Goal: Information Seeking & Learning: Learn about a topic

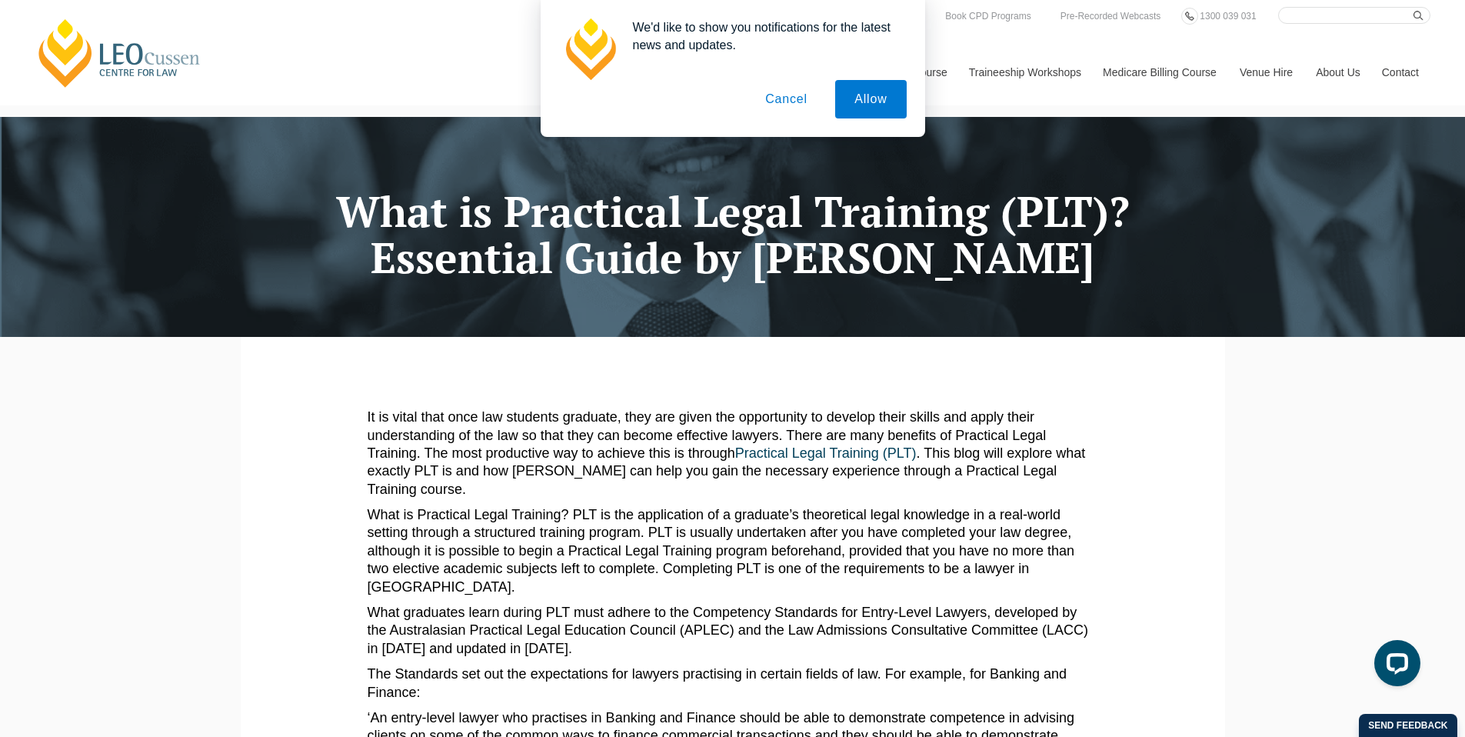
click at [794, 100] on button "Cancel" at bounding box center [786, 99] width 81 height 38
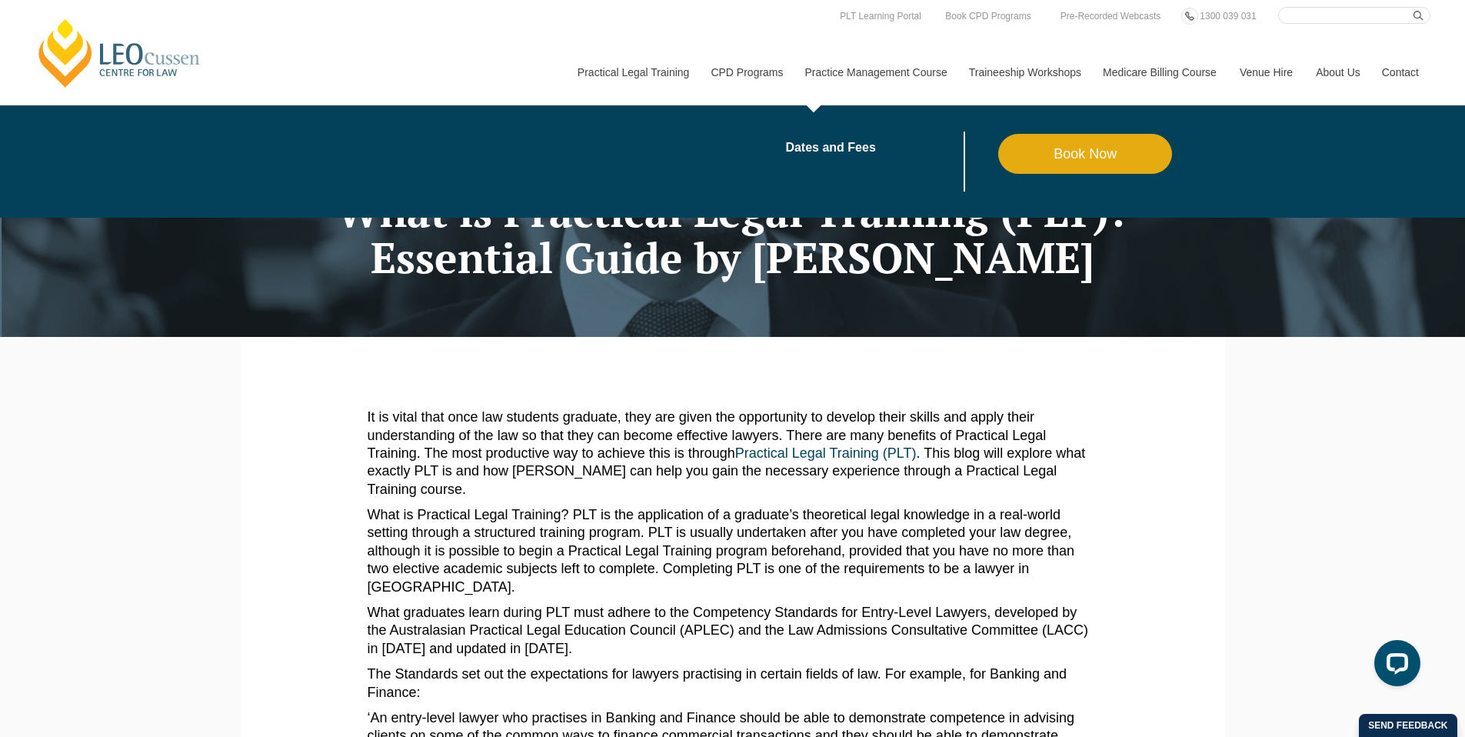
click at [881, 74] on link "Practice Management Course" at bounding box center [876, 72] width 164 height 66
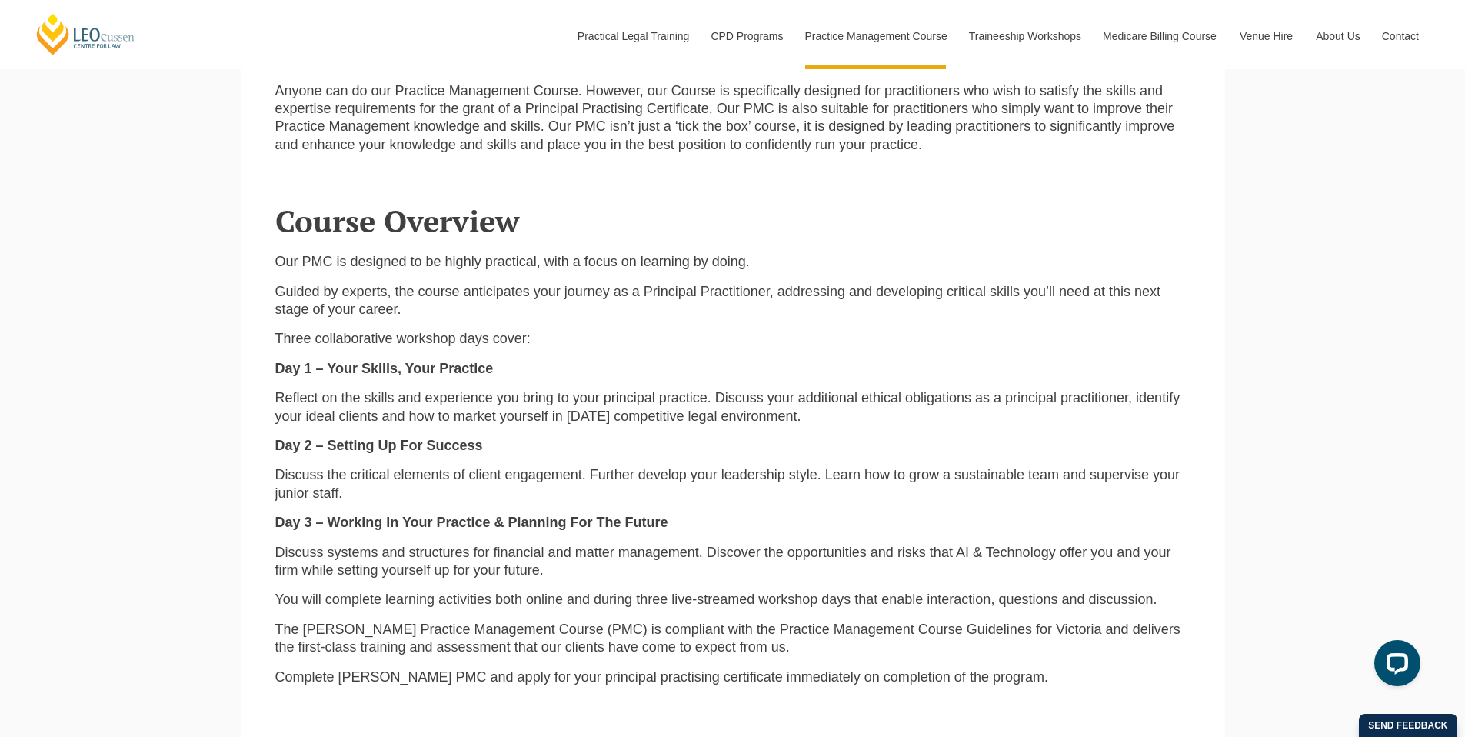
scroll to position [1917, 0]
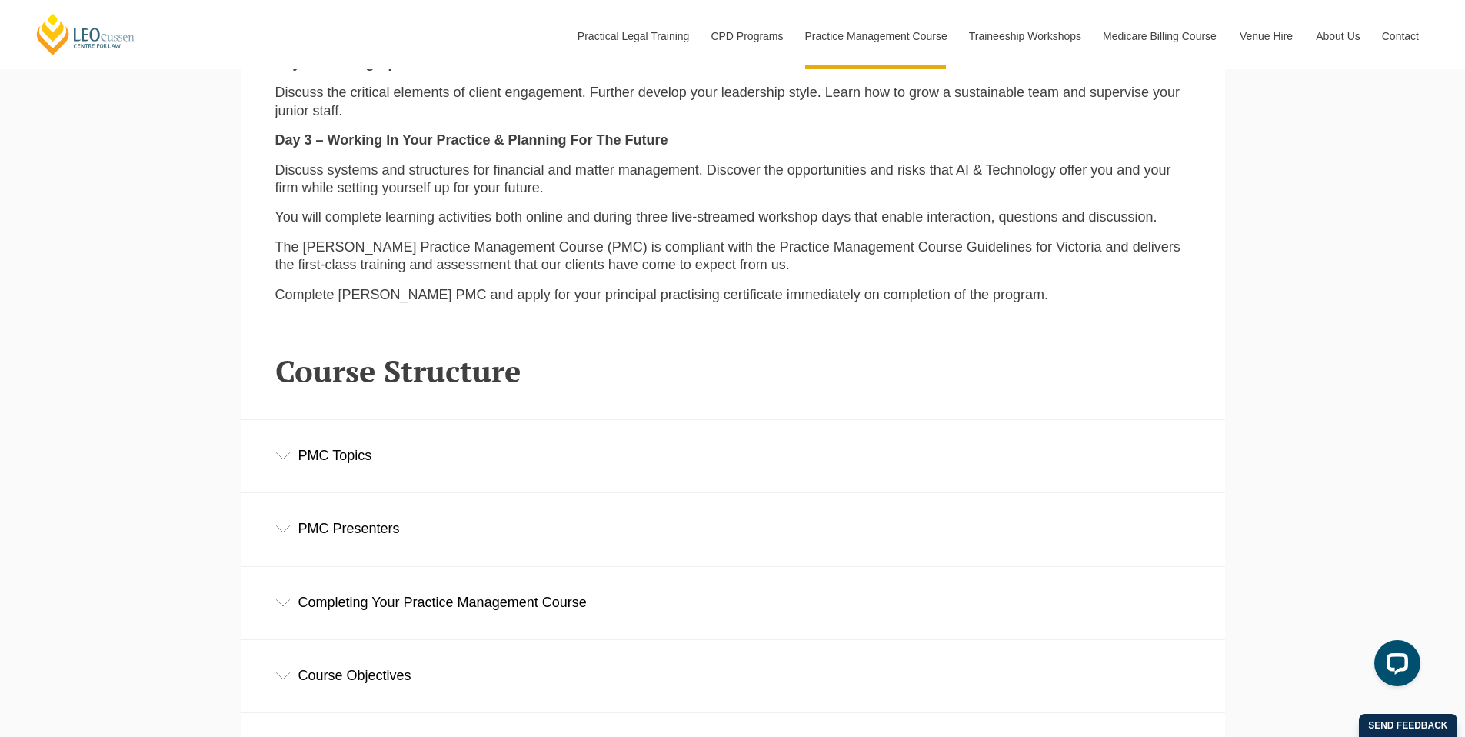
click at [292, 431] on div "PMC Topics" at bounding box center [733, 456] width 984 height 72
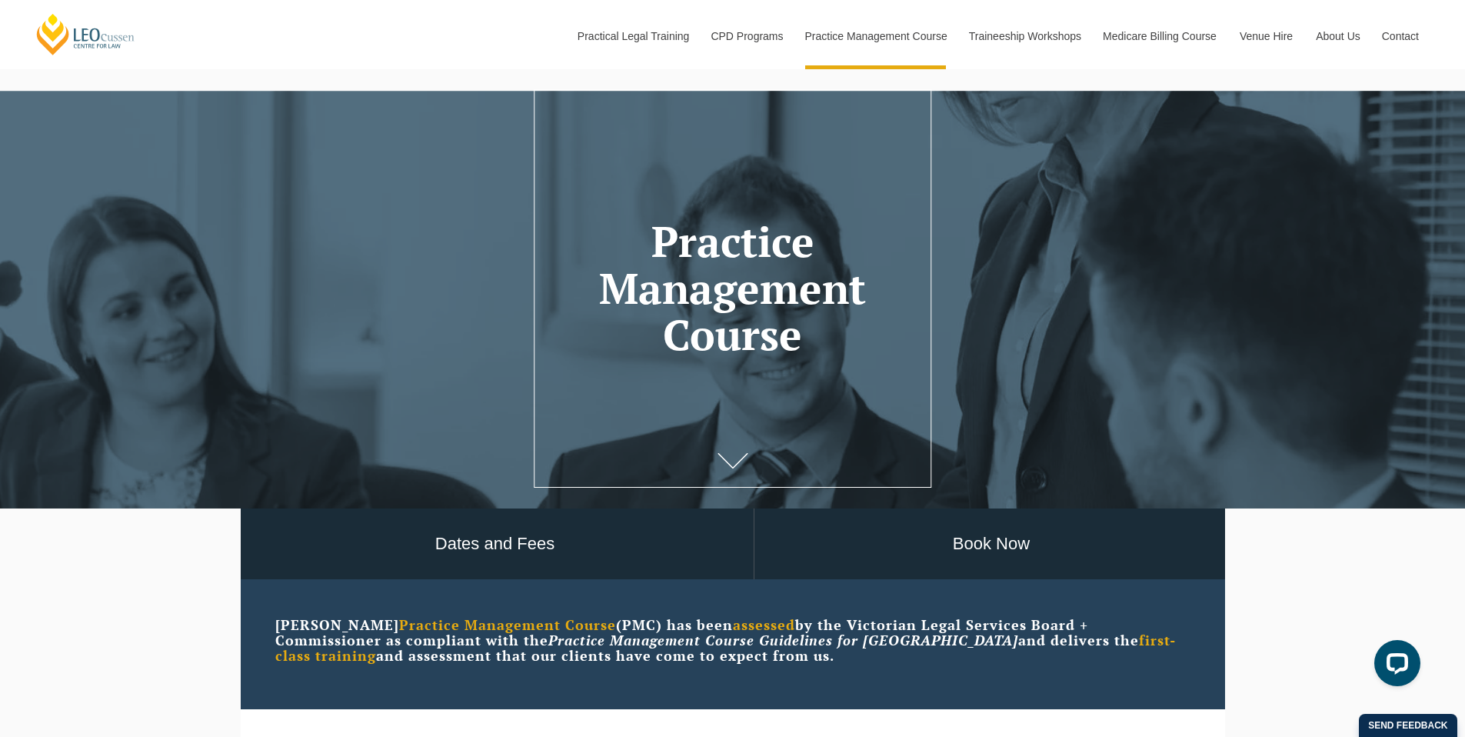
scroll to position [47, 0]
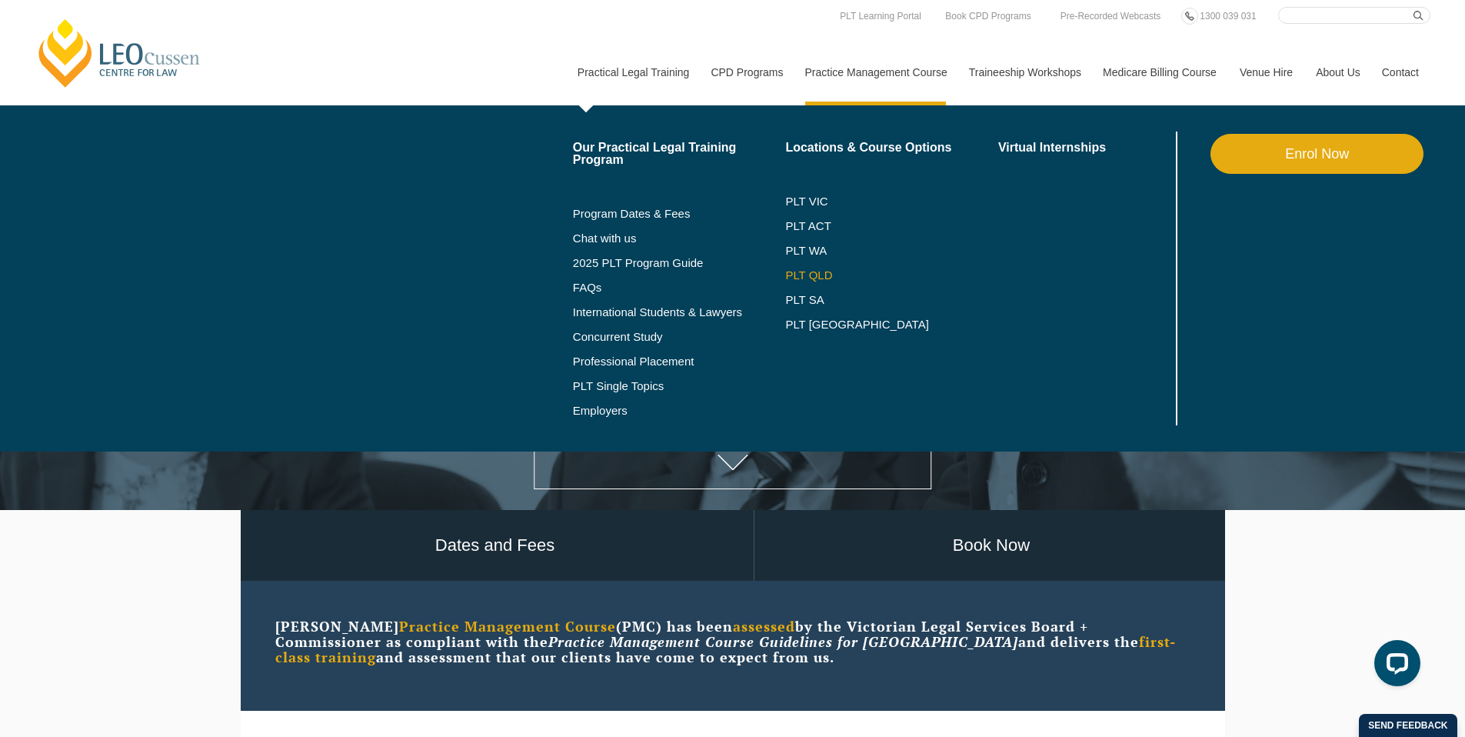
click at [811, 273] on link "PLT QLD" at bounding box center [891, 275] width 213 height 12
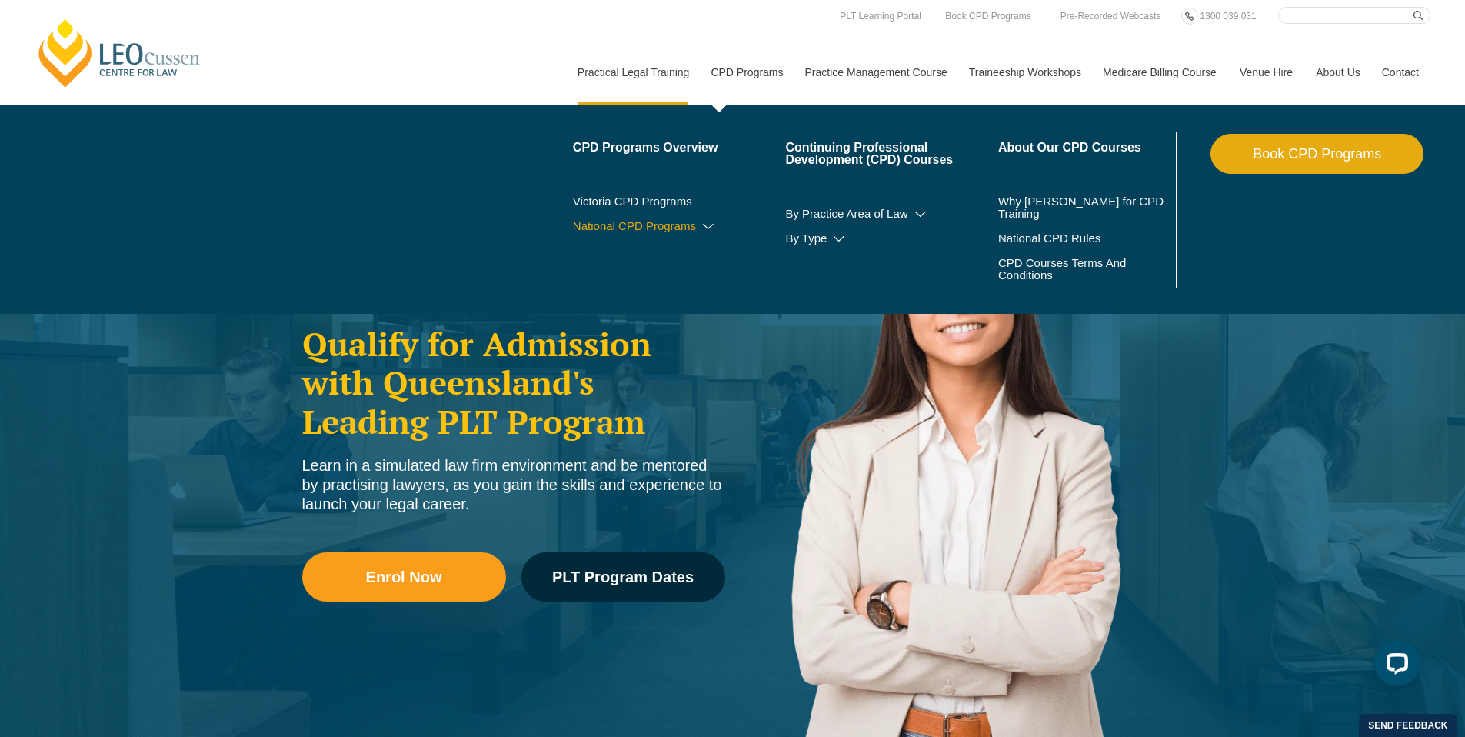
click at [701, 226] on icon at bounding box center [708, 226] width 15 height 11
click at [668, 251] on icon at bounding box center [675, 249] width 15 height 11
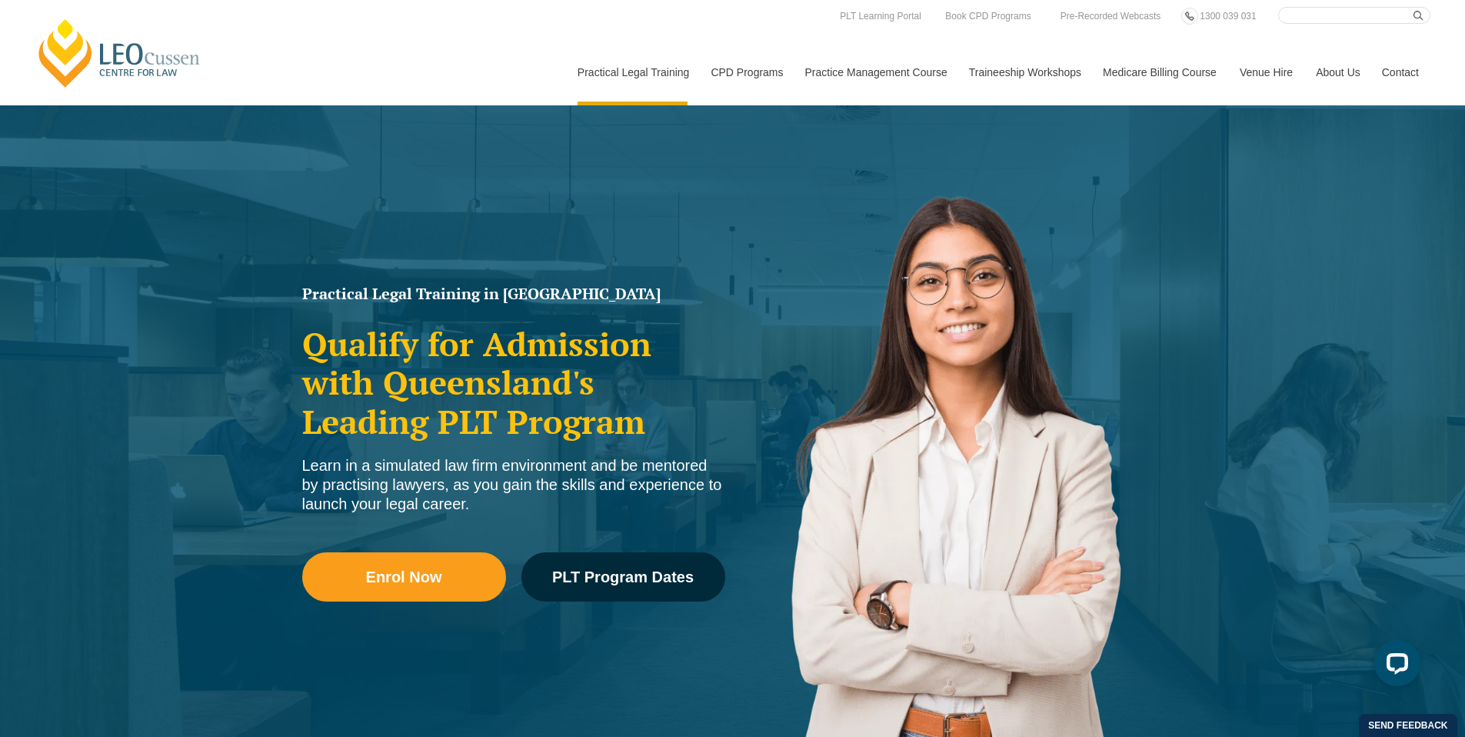
click at [1174, 80] on link "Medicare Billing Course" at bounding box center [1159, 72] width 137 height 66
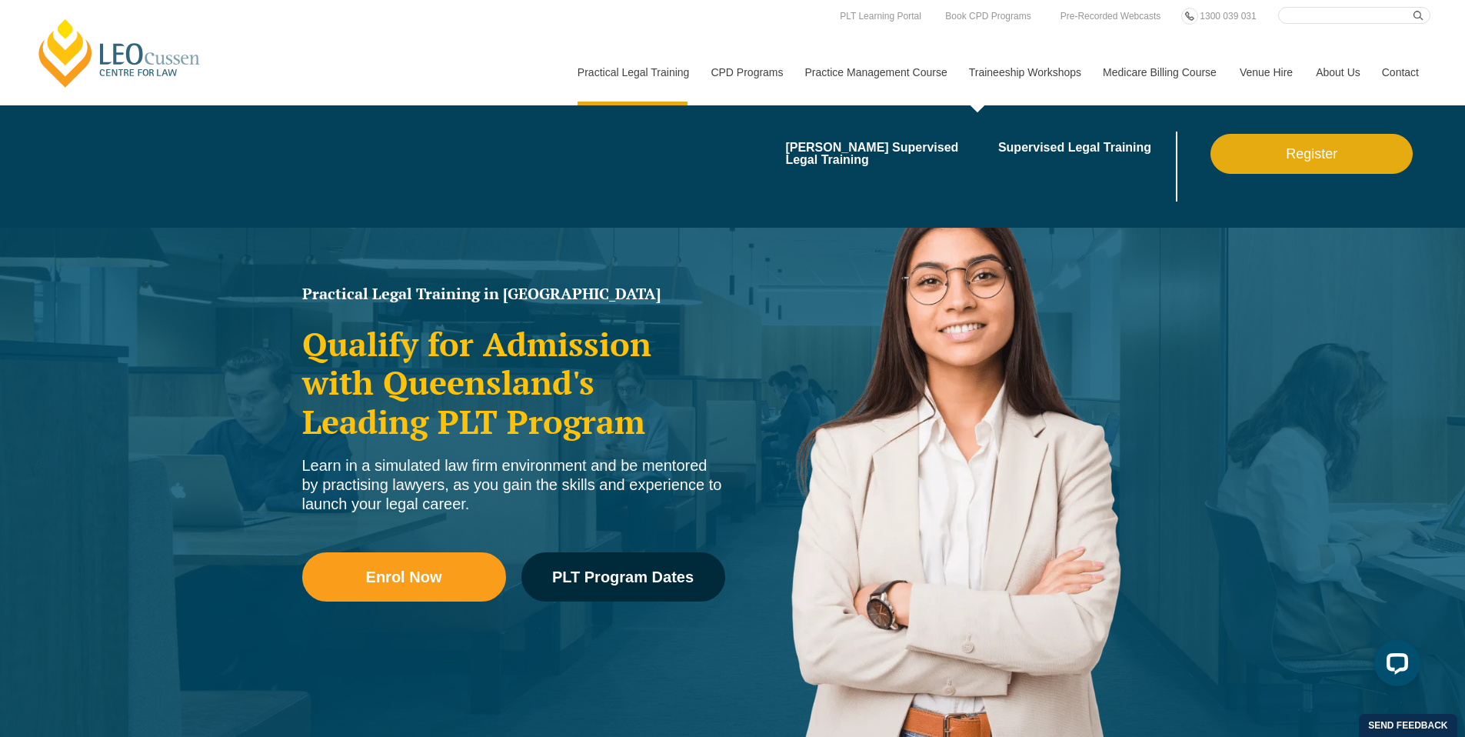
click at [1038, 68] on link "Traineeship Workshops" at bounding box center [1024, 72] width 134 height 66
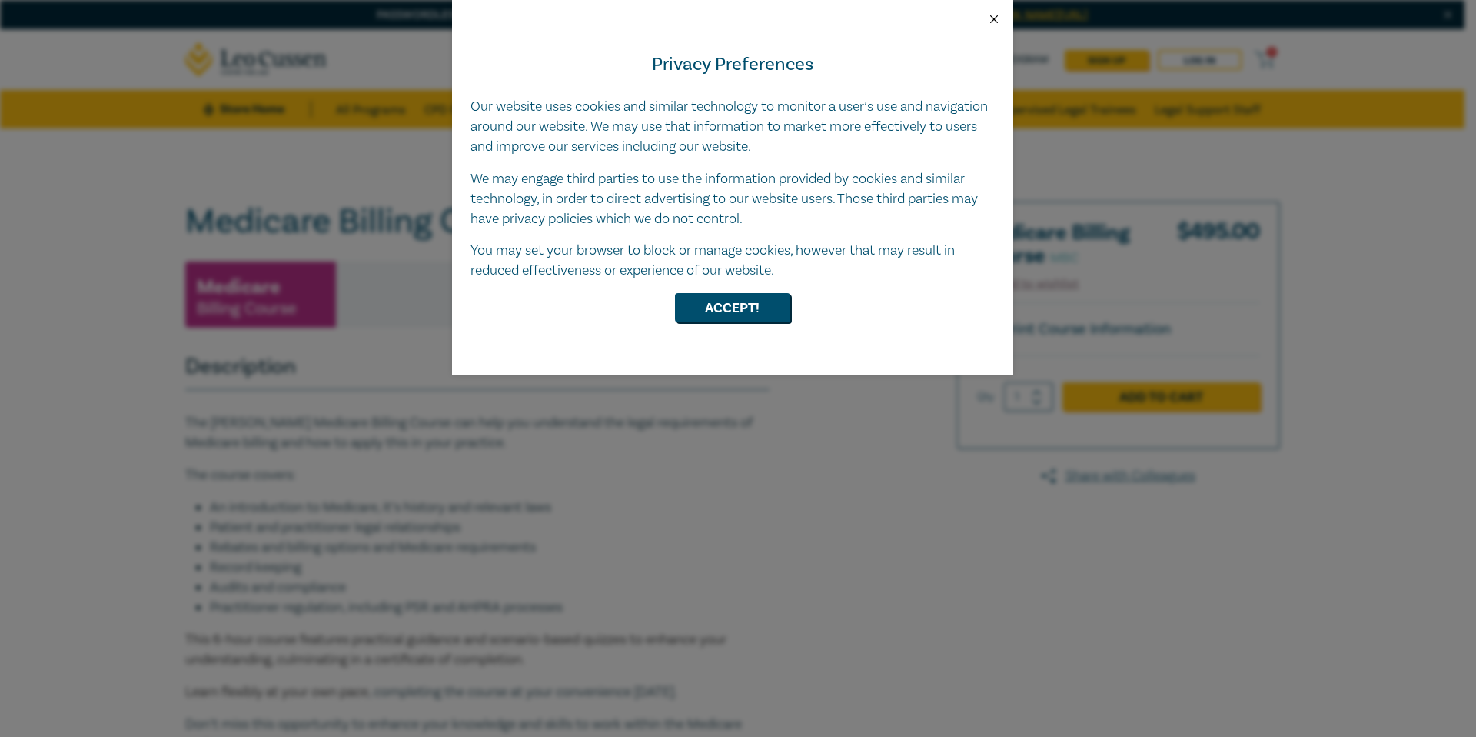
click at [995, 24] on button "Close" at bounding box center [994, 19] width 14 height 14
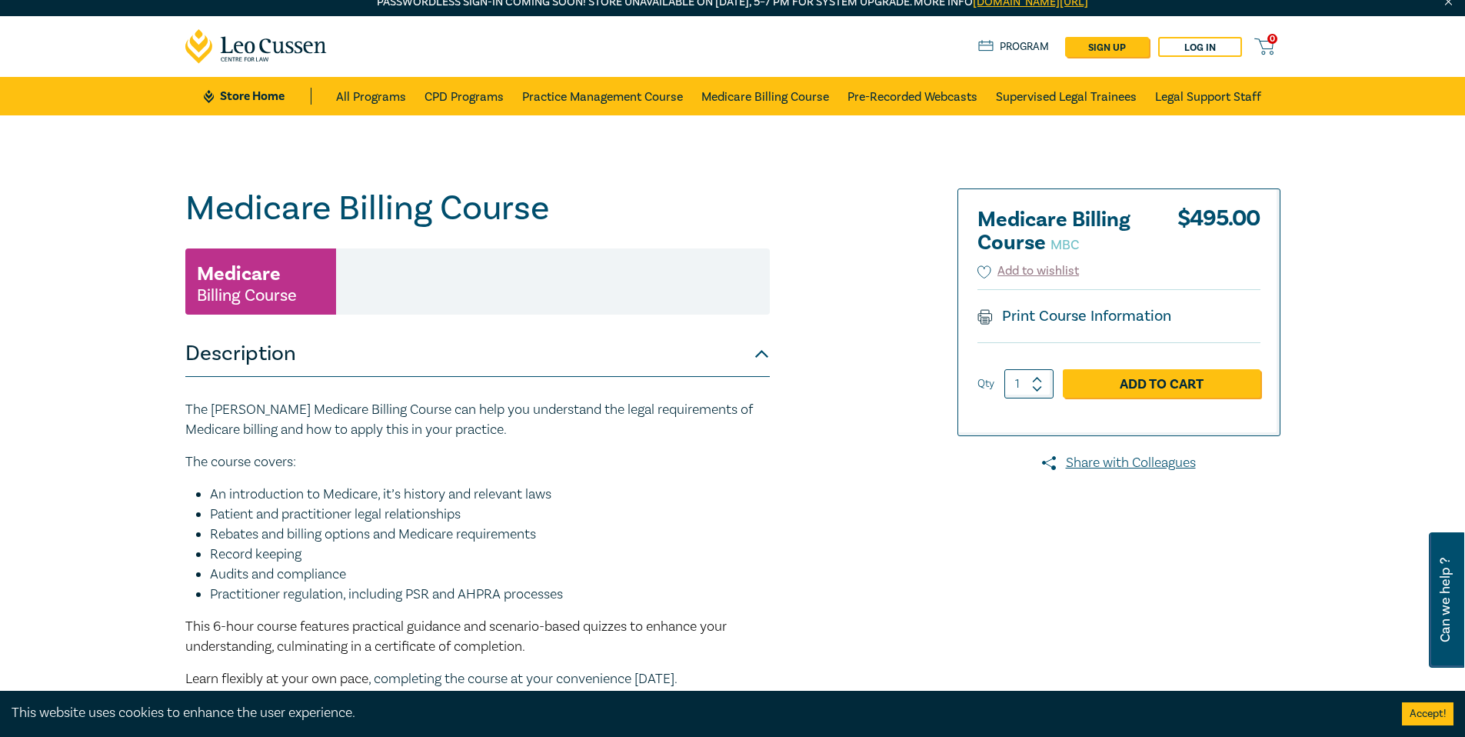
scroll to position [16, 0]
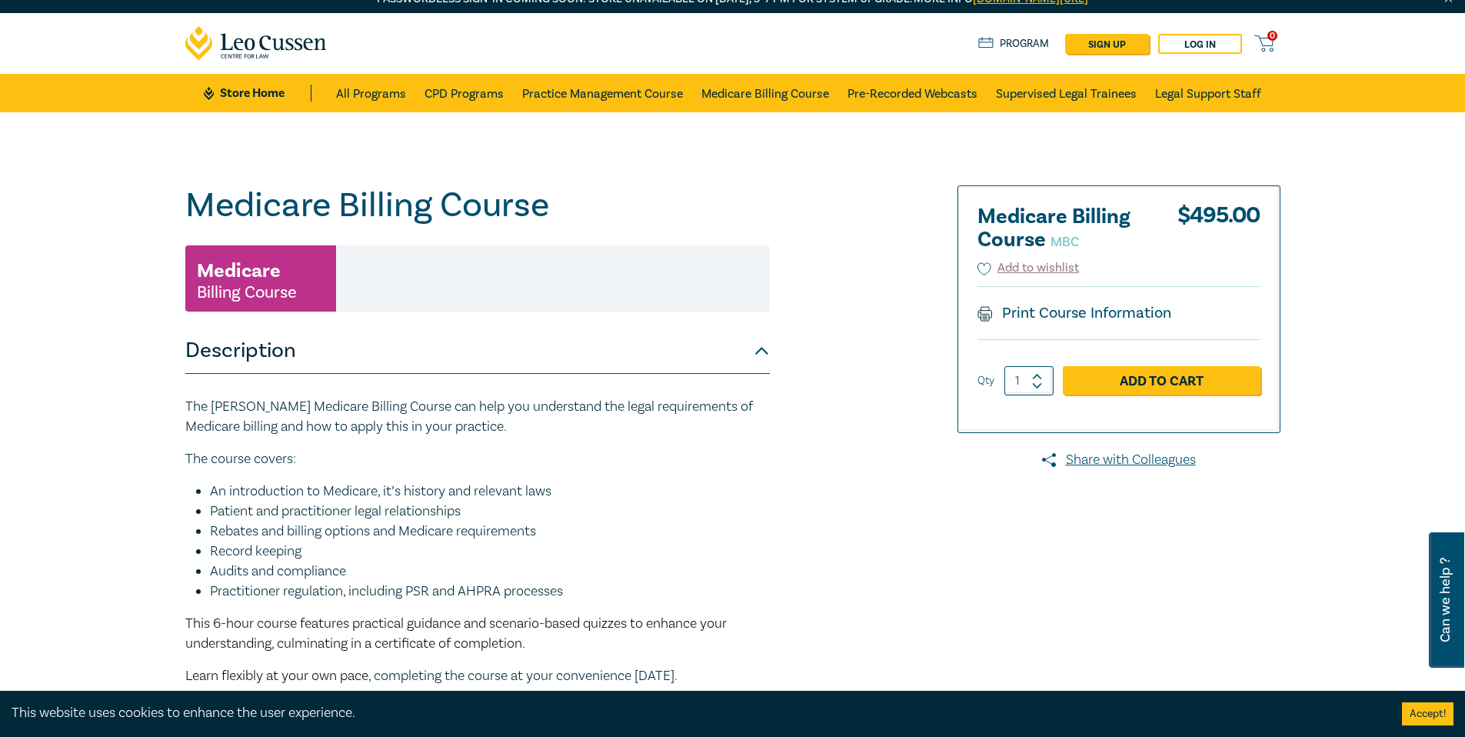
click at [914, 519] on div "Medicare Billing Course MBC Medicare Billing Course Medicare Billing Course MBC…" at bounding box center [547, 569] width 742 height 769
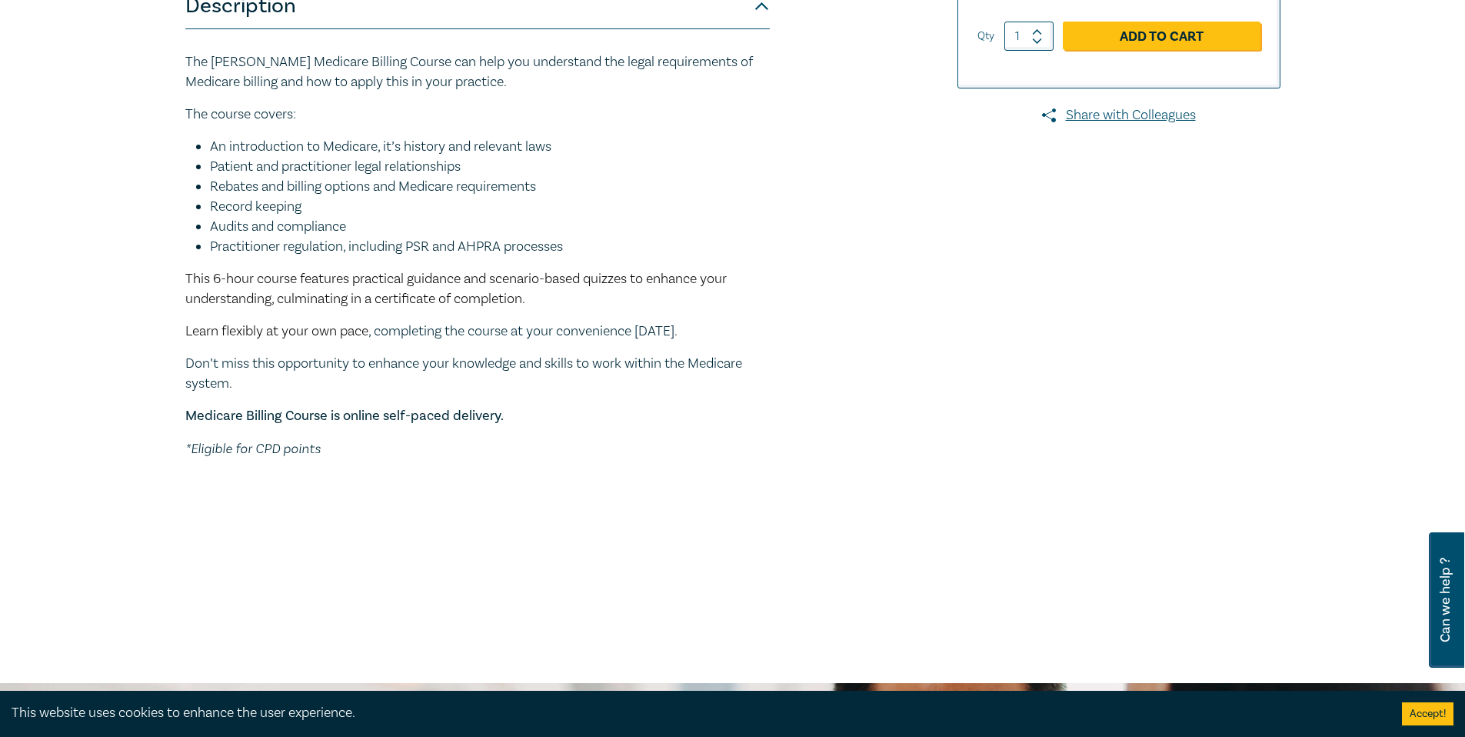
scroll to position [0, 0]
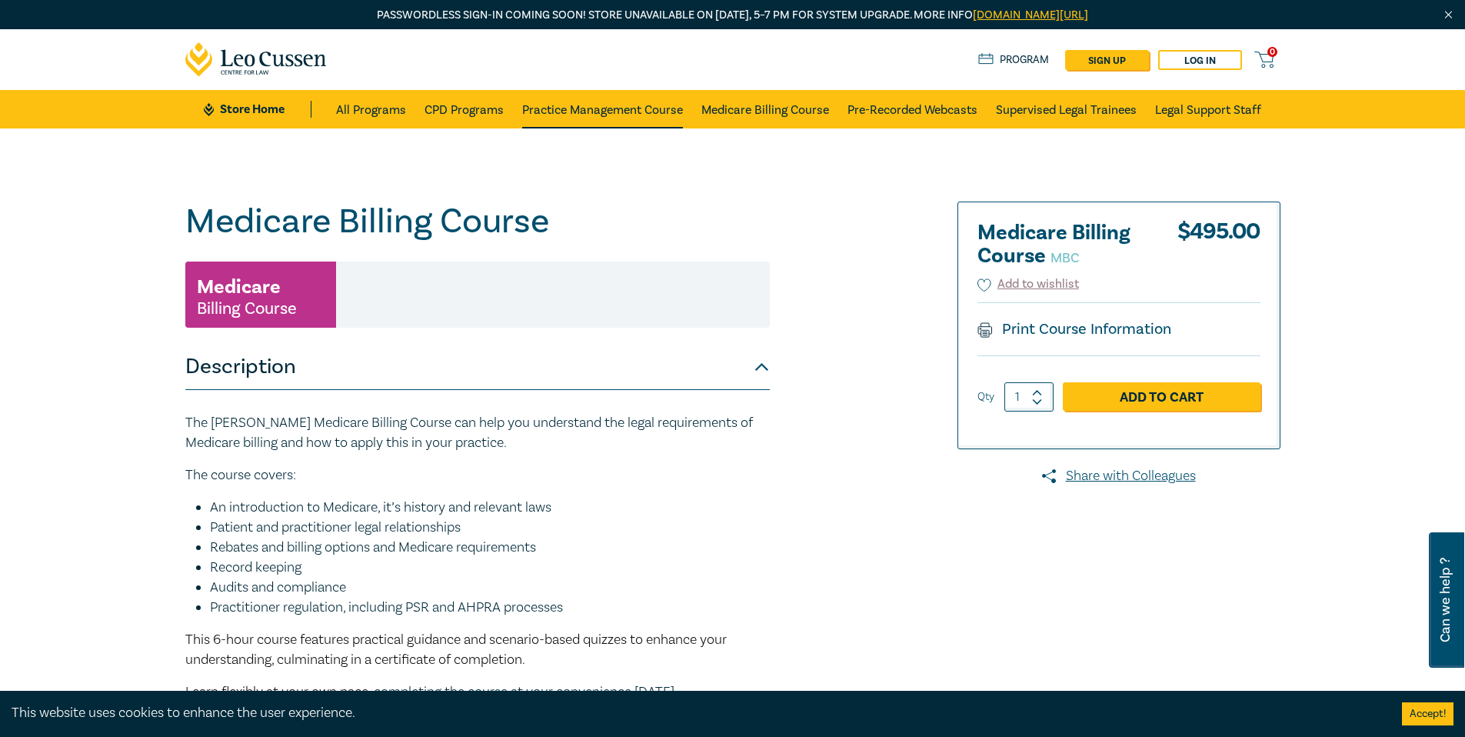
click at [596, 115] on link "Practice Management Course" at bounding box center [602, 109] width 161 height 38
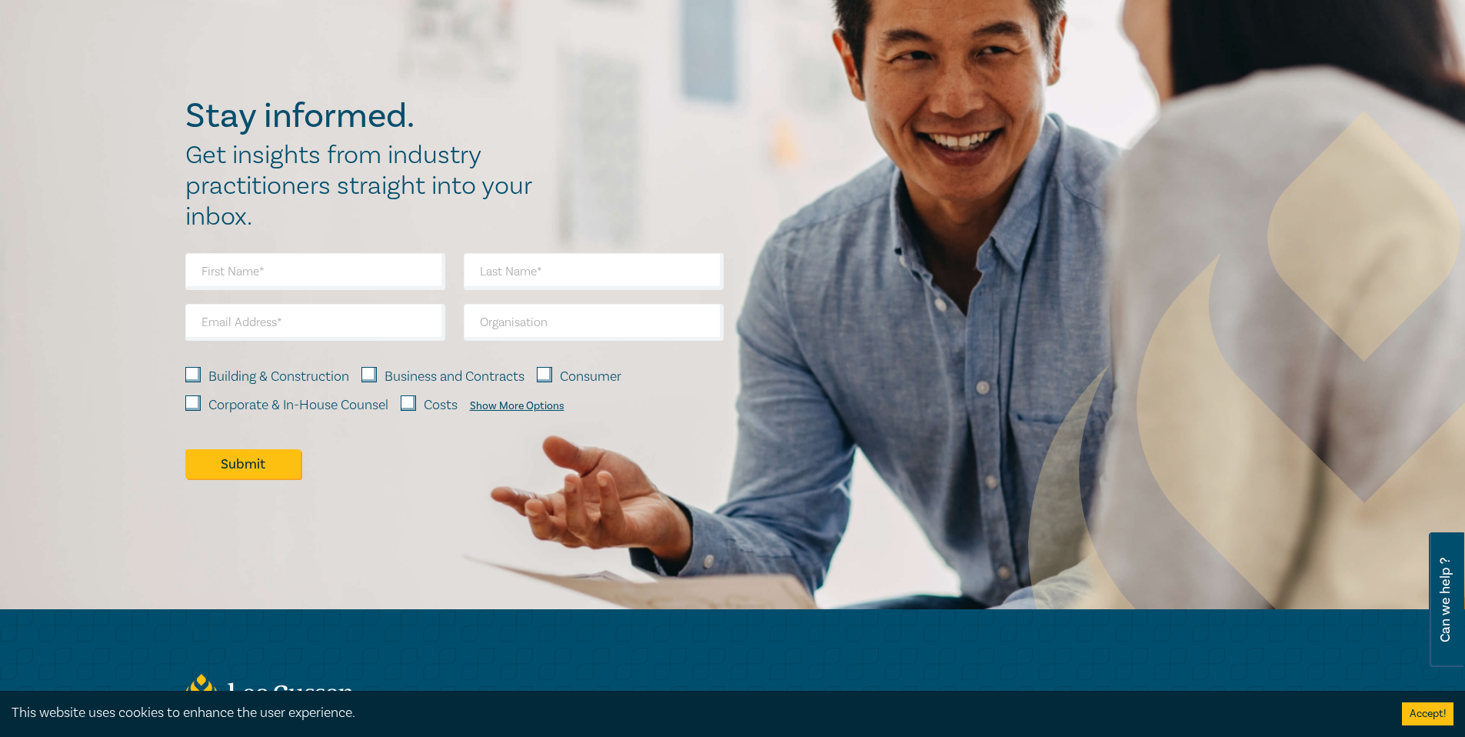
scroll to position [2258, 0]
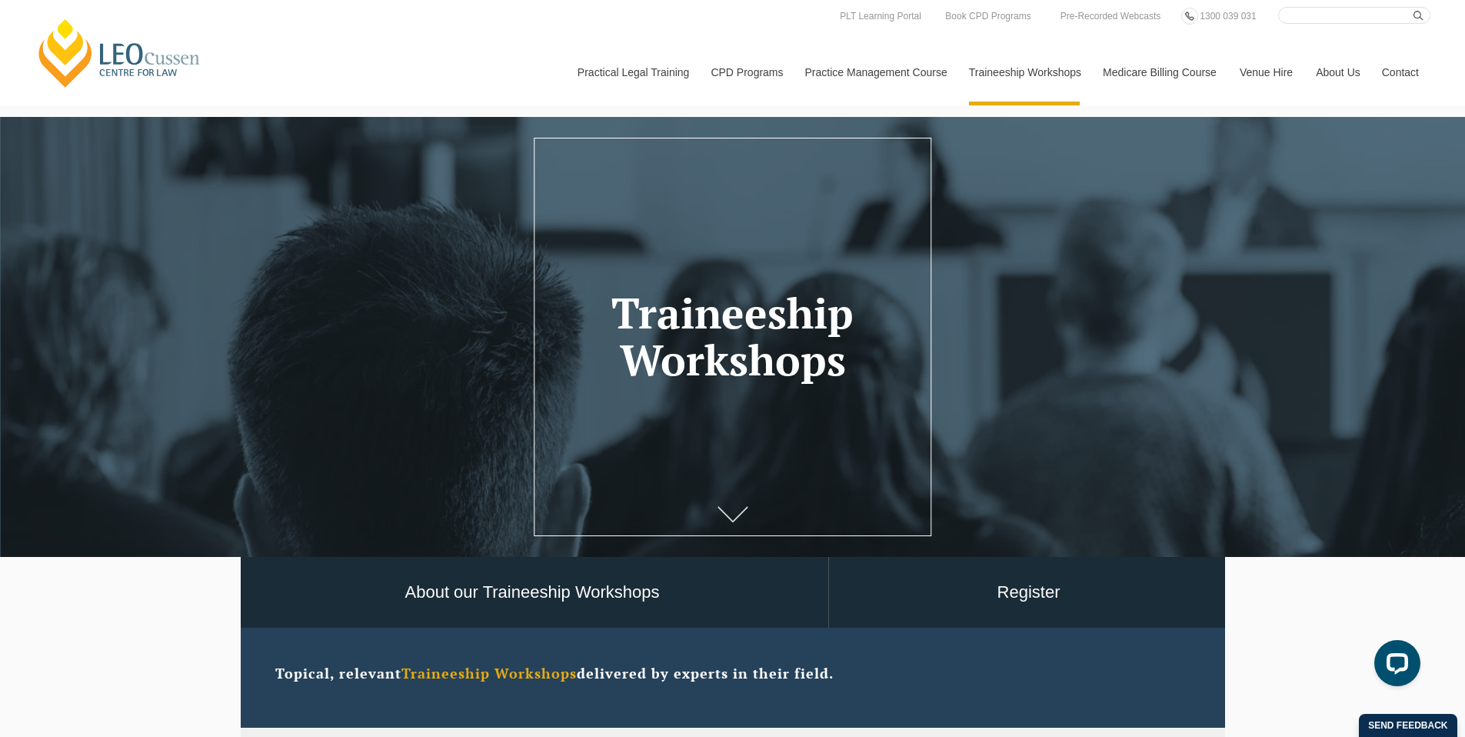
click at [731, 520] on icon at bounding box center [732, 514] width 31 height 15
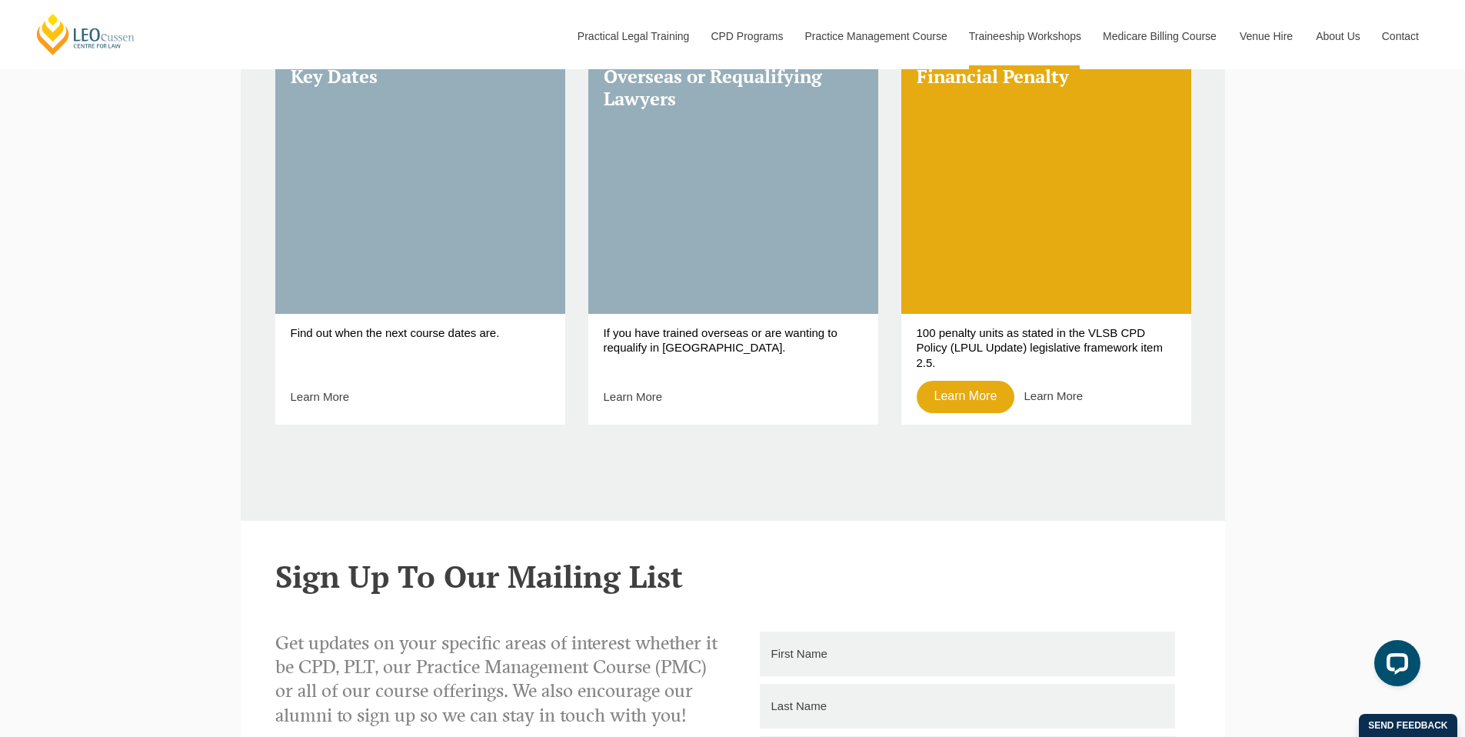
scroll to position [977, 0]
